Goal: Information Seeking & Learning: Learn about a topic

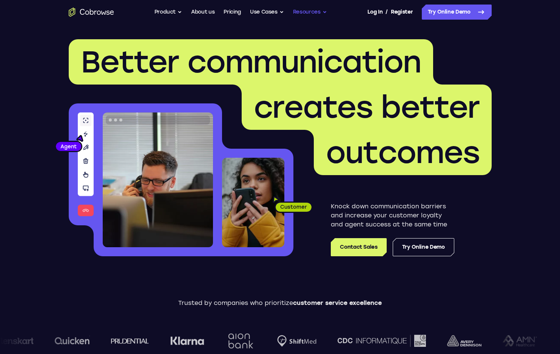
click at [323, 13] on button "Resources" at bounding box center [310, 12] width 34 height 15
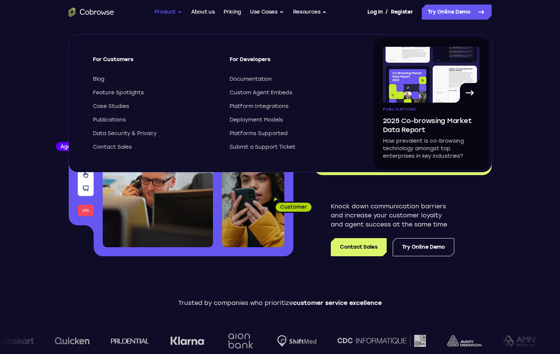
click at [162, 10] on button "Product" at bounding box center [168, 12] width 28 height 15
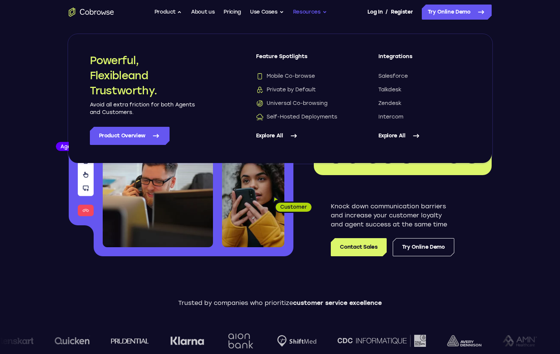
click at [310, 14] on button "Resources" at bounding box center [310, 12] width 34 height 15
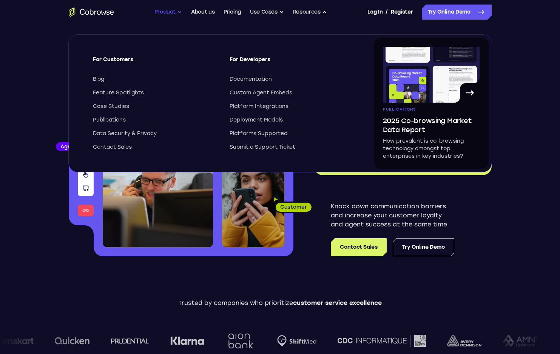
click at [165, 12] on button "Product" at bounding box center [168, 12] width 28 height 15
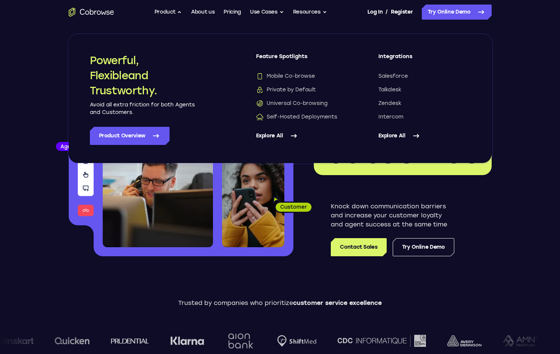
click at [282, 137] on link "Explore All" at bounding box center [302, 136] width 92 height 18
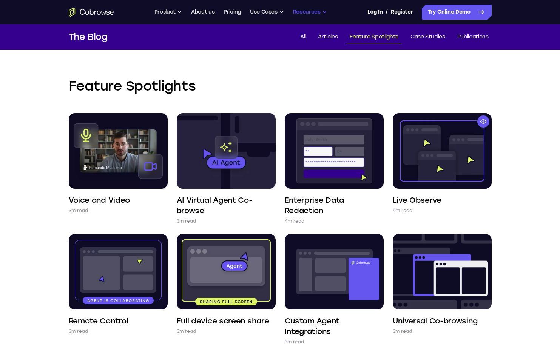
click at [307, 13] on button "Resources" at bounding box center [310, 12] width 34 height 15
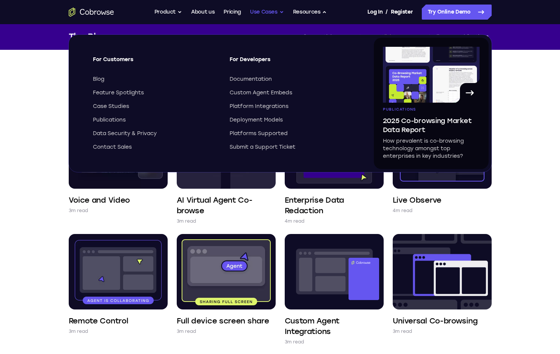
click at [268, 12] on button "Use Cases" at bounding box center [267, 12] width 34 height 15
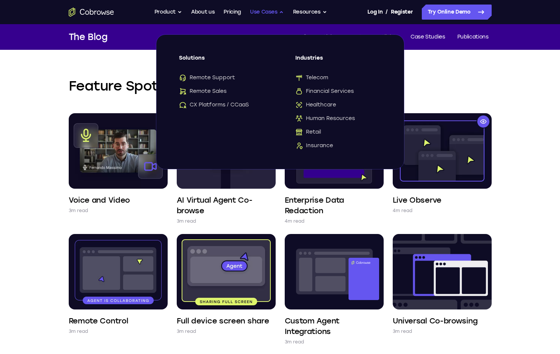
click at [278, 16] on button "Use Cases" at bounding box center [267, 12] width 34 height 15
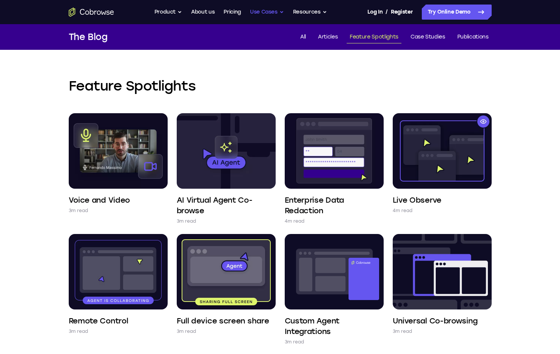
click at [278, 16] on button "Use Cases" at bounding box center [267, 12] width 34 height 15
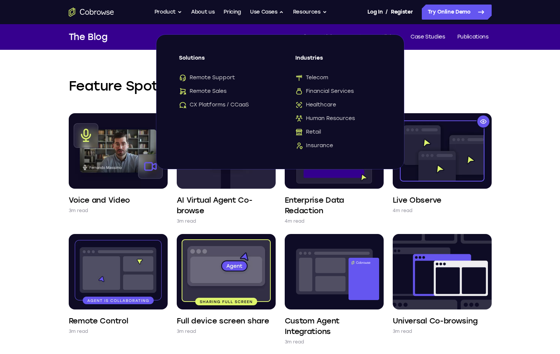
click at [451, 54] on div "Feature Spotlights Voice and Video 3m read AI Virtual Agent Co-browse 3m read E…" at bounding box center [279, 327] width 483 height 554
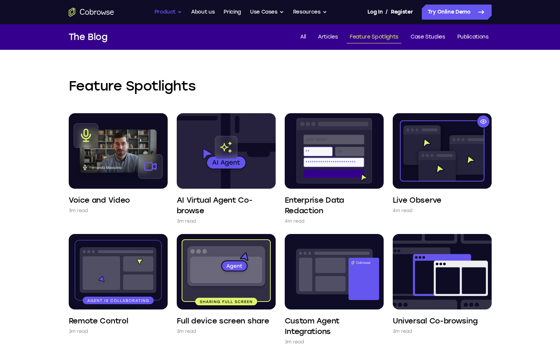
click at [166, 13] on button "Product" at bounding box center [168, 12] width 28 height 15
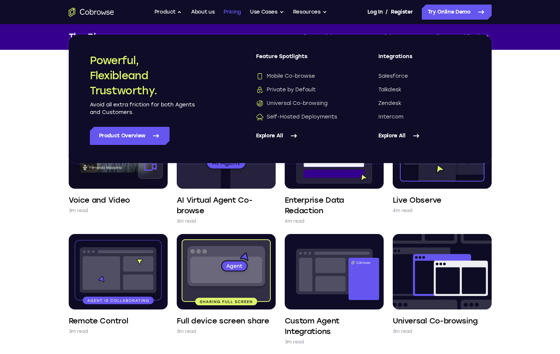
click at [235, 10] on link "Pricing" at bounding box center [231, 12] width 17 height 15
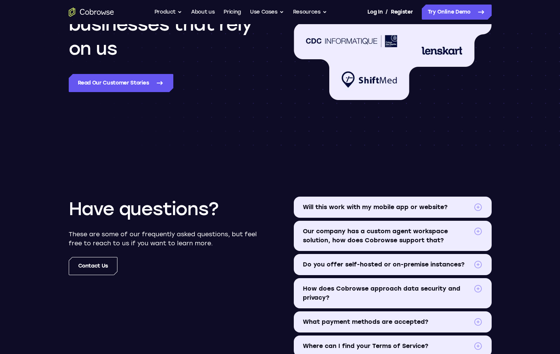
scroll to position [780, 0]
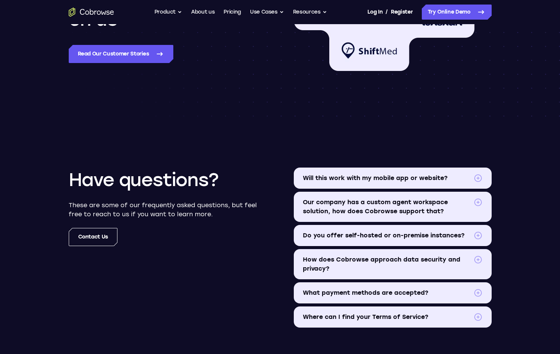
click at [376, 213] on span "Our company has a custom agent workspace solution, how does Cobrowse support th…" at bounding box center [387, 207] width 168 height 18
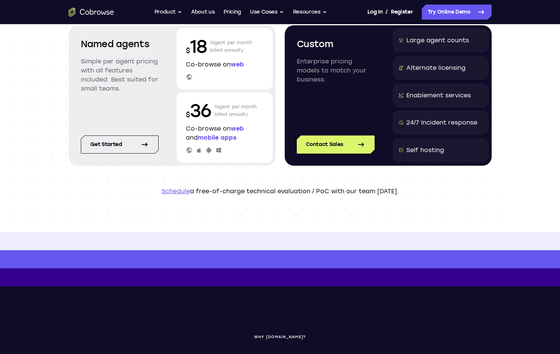
scroll to position [0, 0]
